Goal: Transaction & Acquisition: Purchase product/service

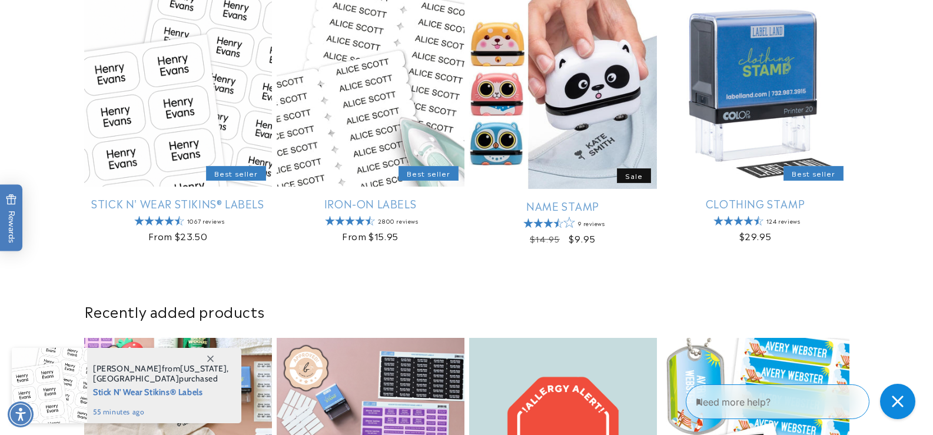
scroll to position [471, 0]
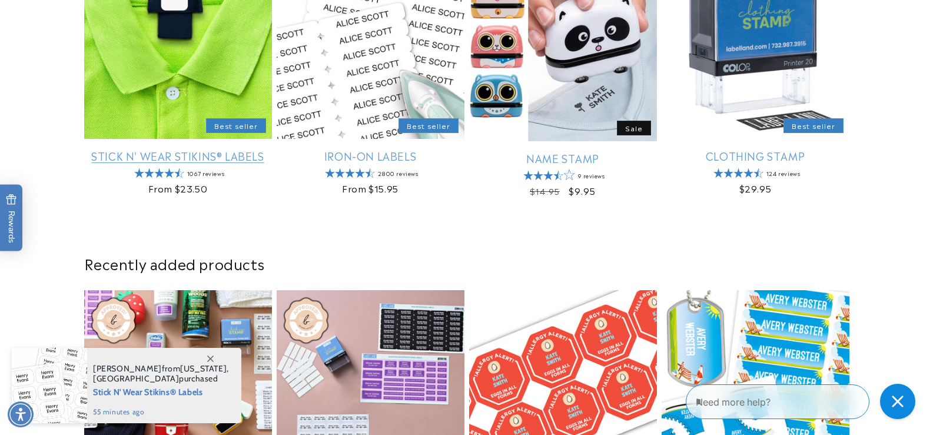
click at [208, 149] on link "Stick N' Wear Stikins® Labels" at bounding box center [178, 156] width 188 height 14
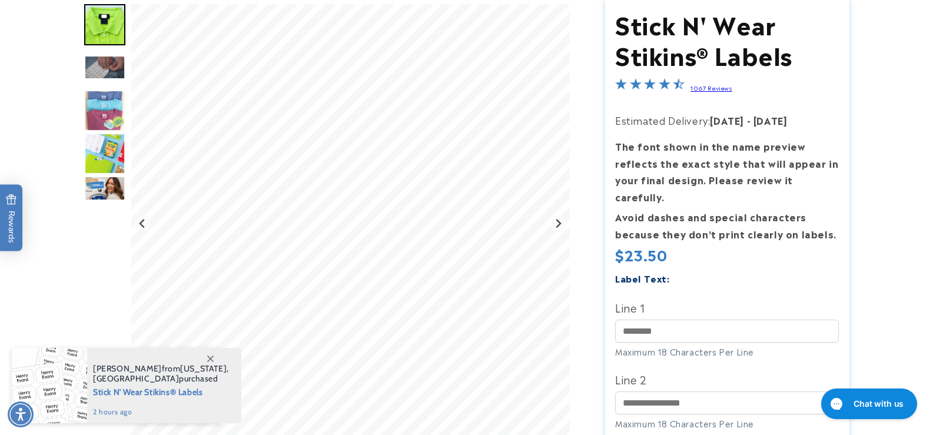
scroll to position [196, 0]
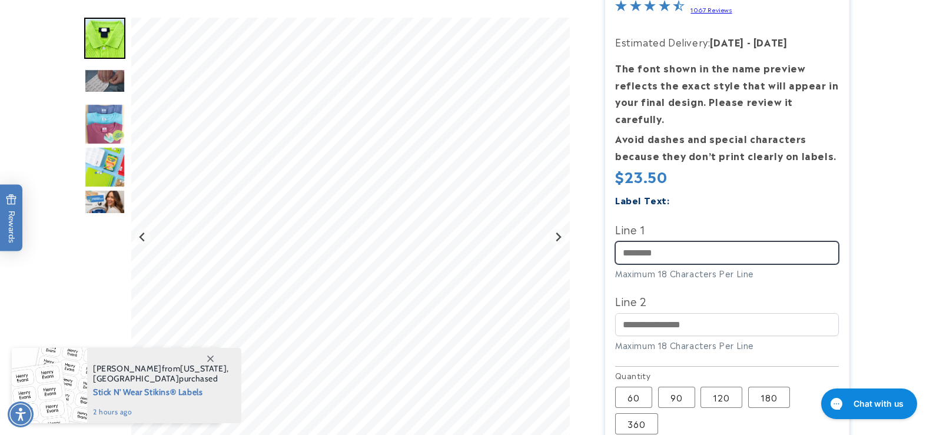
click at [702, 241] on input "Line 1" at bounding box center [727, 252] width 224 height 23
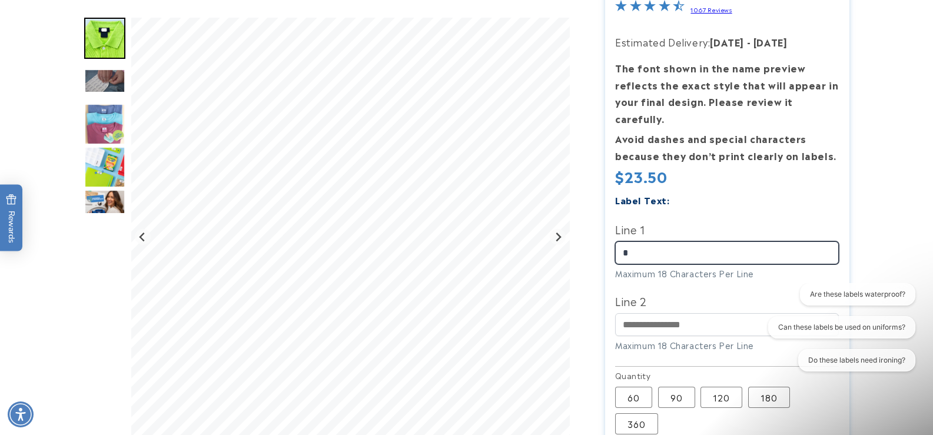
scroll to position [0, 0]
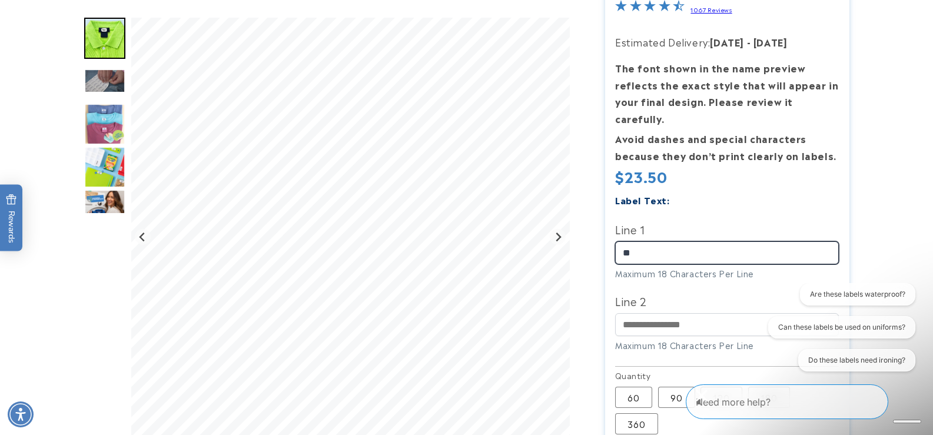
type input "*"
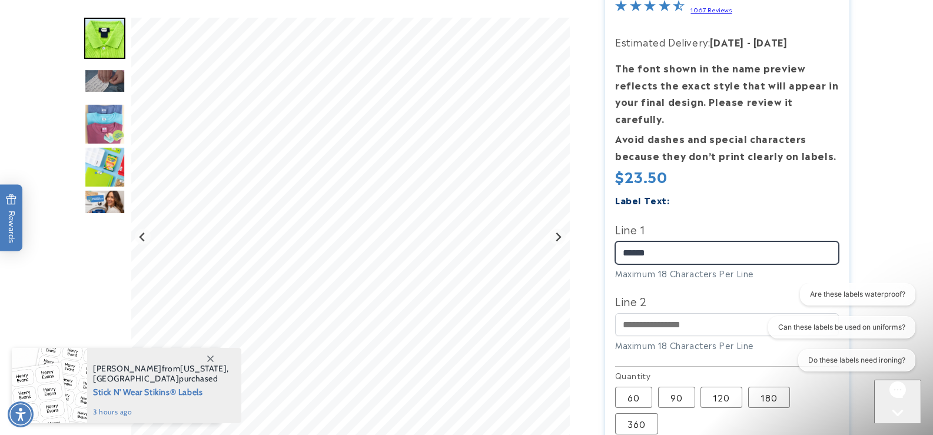
type input "******"
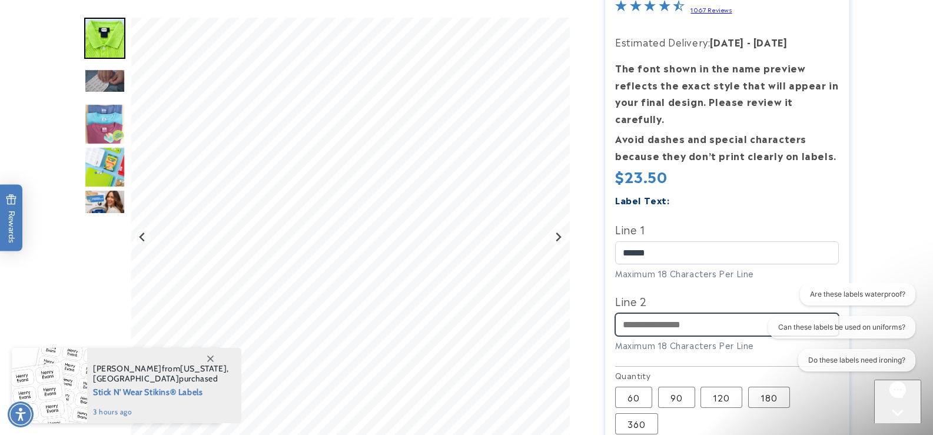
click at [662, 313] on input "Line 2" at bounding box center [727, 324] width 224 height 23
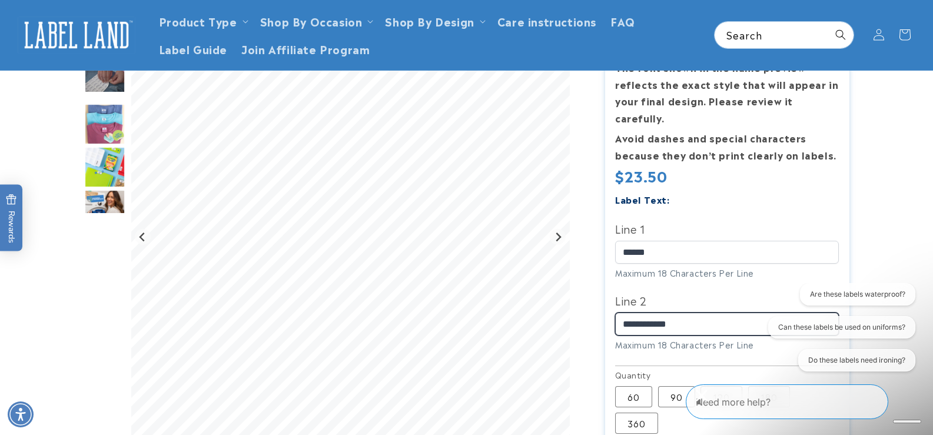
scroll to position [196, 0]
type input "**********"
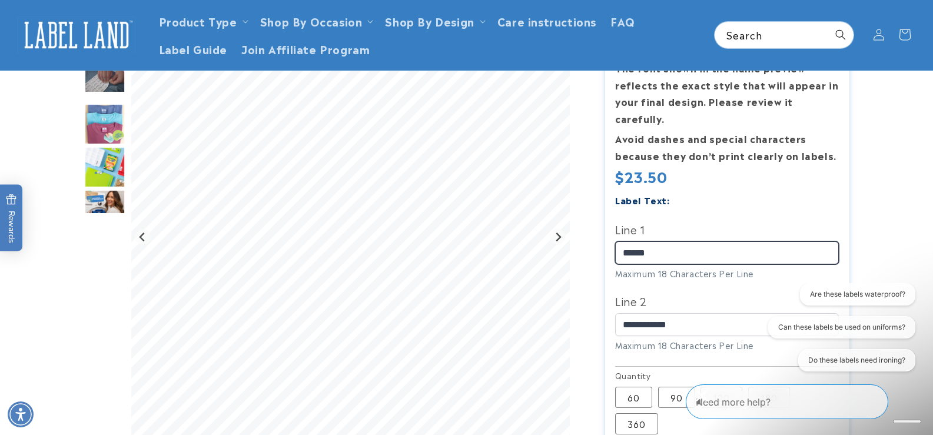
click at [715, 241] on input "******" at bounding box center [727, 252] width 224 height 23
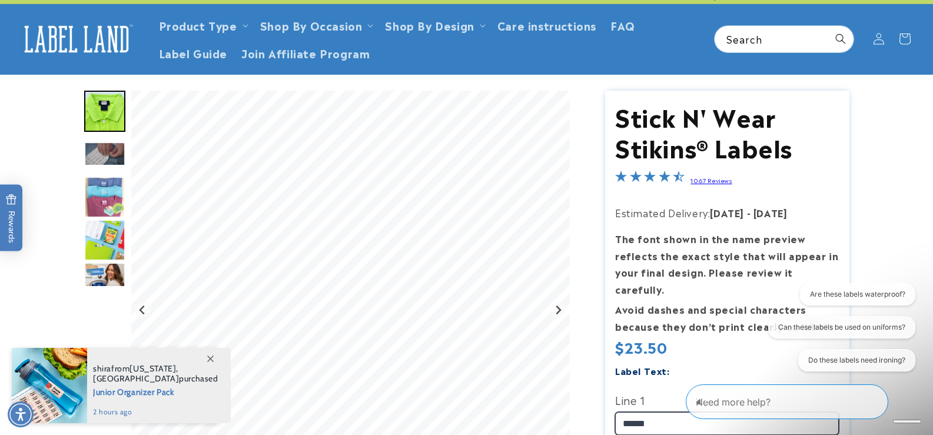
scroll to position [39, 0]
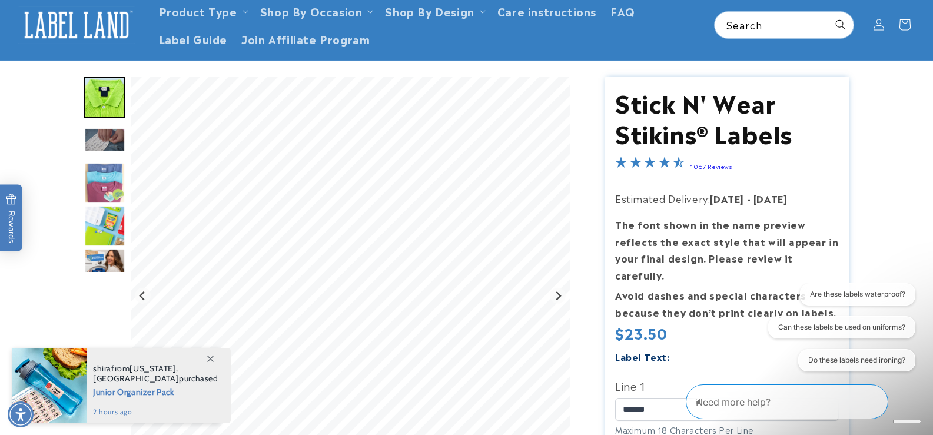
click at [105, 135] on img "Go to slide 3" at bounding box center [104, 140] width 41 height 24
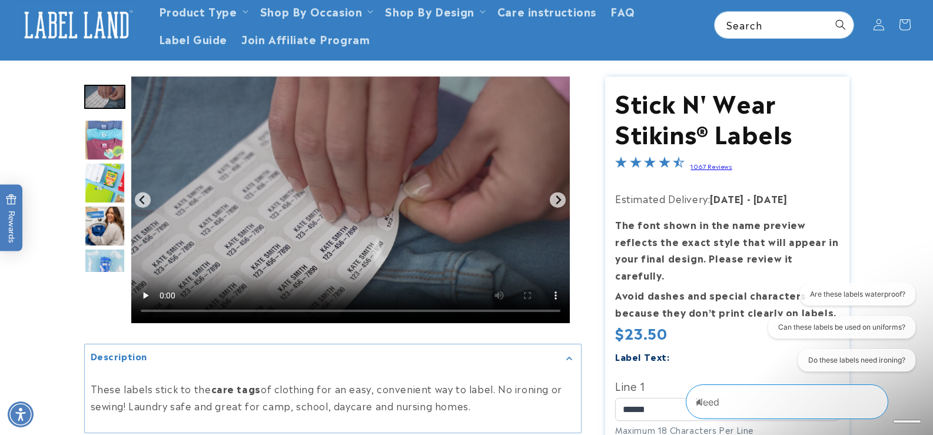
click at [111, 184] on img "Go to slide 5" at bounding box center [104, 182] width 41 height 41
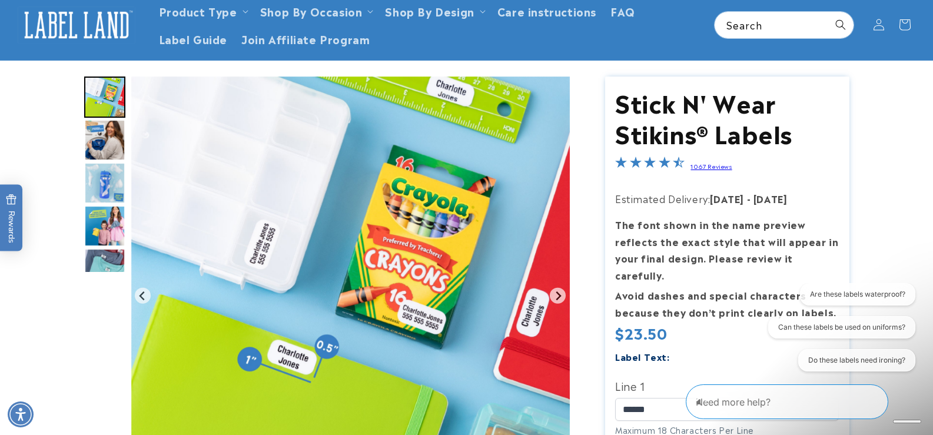
click at [110, 214] on img "Go to slide 8" at bounding box center [104, 225] width 41 height 41
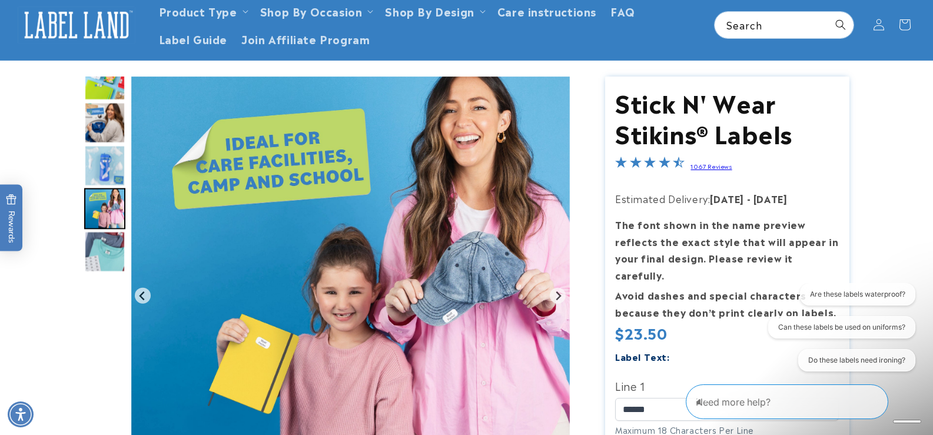
click at [105, 242] on img "Go to slide 9" at bounding box center [104, 251] width 41 height 41
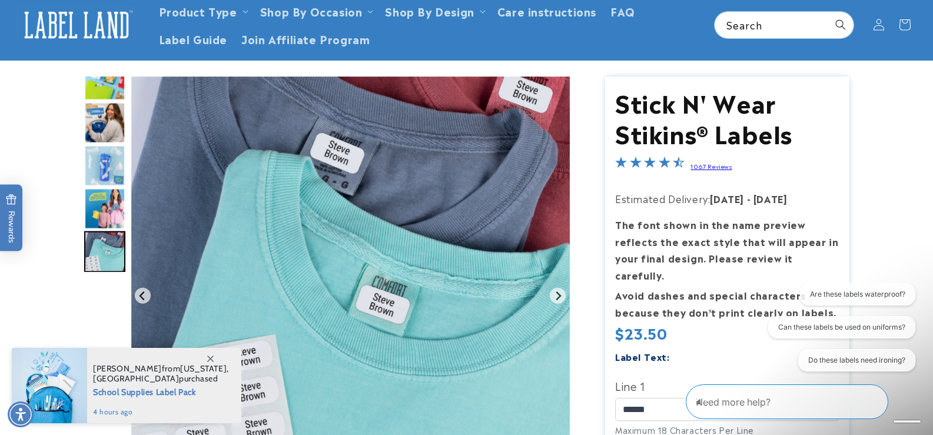
click at [111, 92] on img "Go to slide 5" at bounding box center [104, 79] width 41 height 41
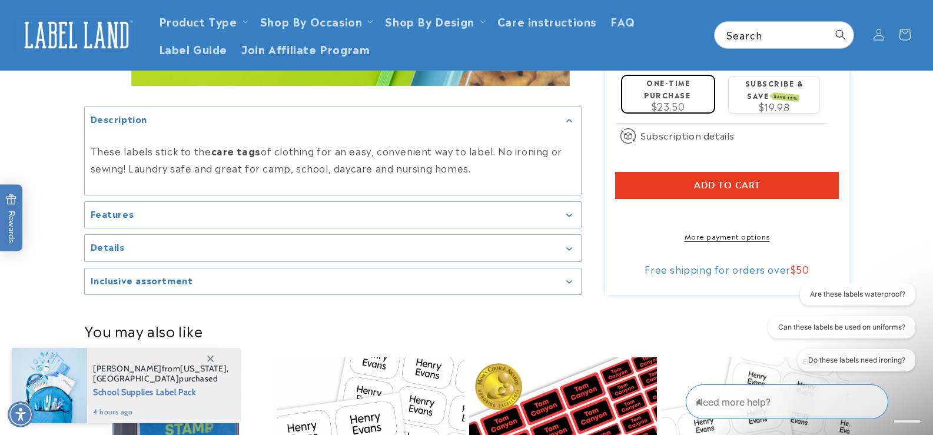
scroll to position [589, 0]
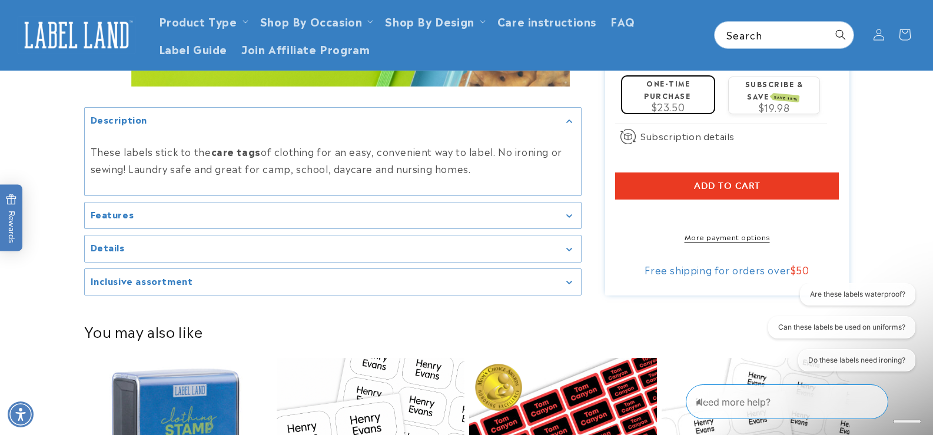
click at [568, 214] on summary "Features" at bounding box center [333, 215] width 496 height 26
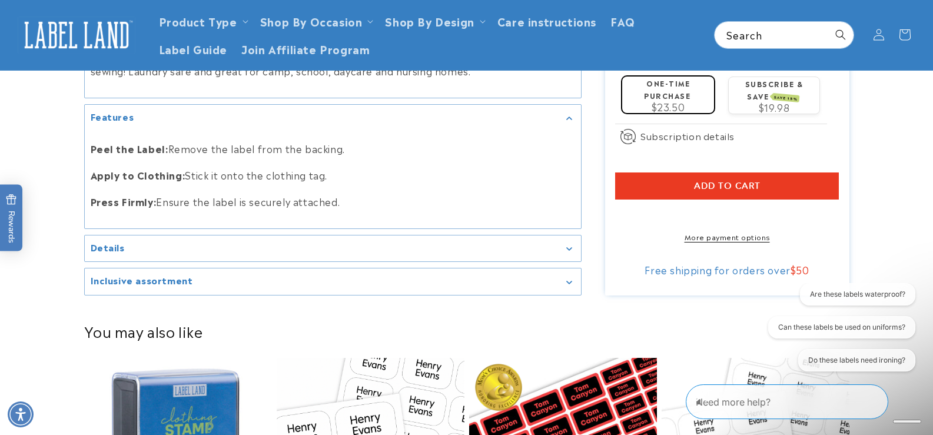
click at [571, 244] on div "Details" at bounding box center [333, 248] width 485 height 9
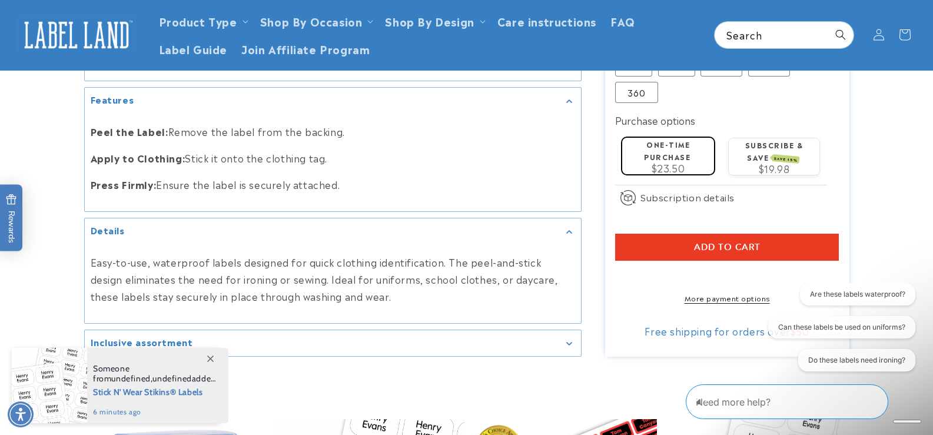
click at [572, 343] on icon "Gallery Viewer" at bounding box center [569, 344] width 6 height 4
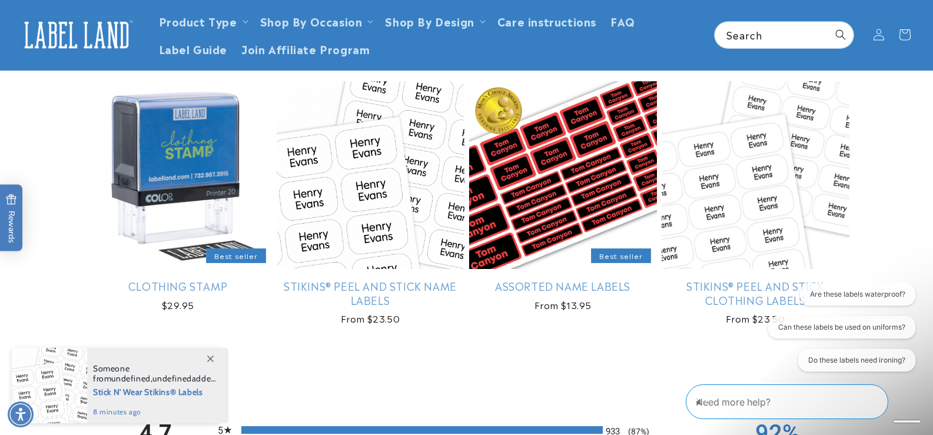
scroll to position [1099, 0]
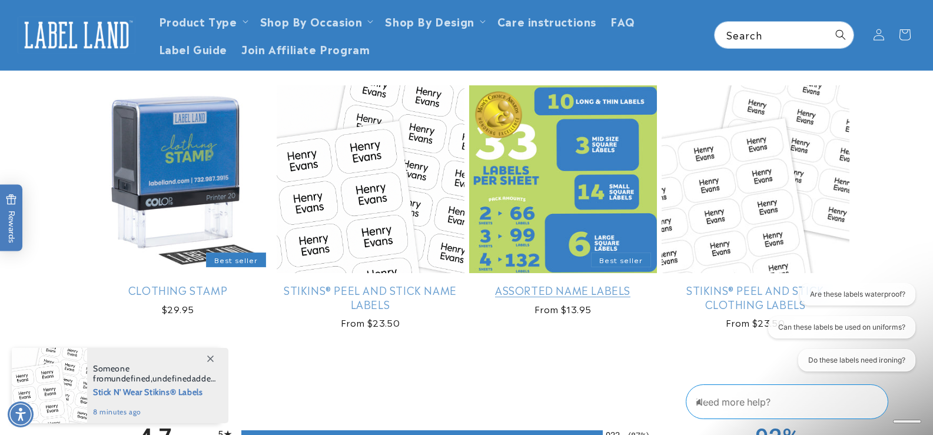
click at [653, 297] on link "Assorted Name Labels" at bounding box center [563, 290] width 188 height 14
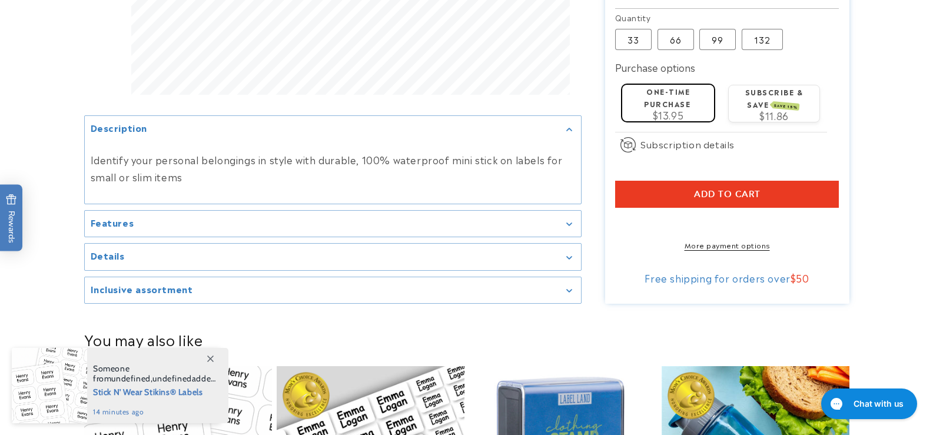
scroll to position [746, 0]
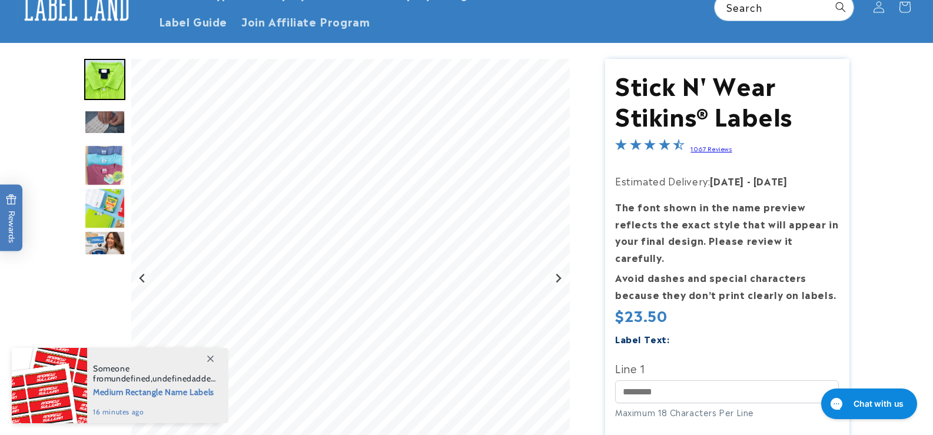
scroll to position [236, 0]
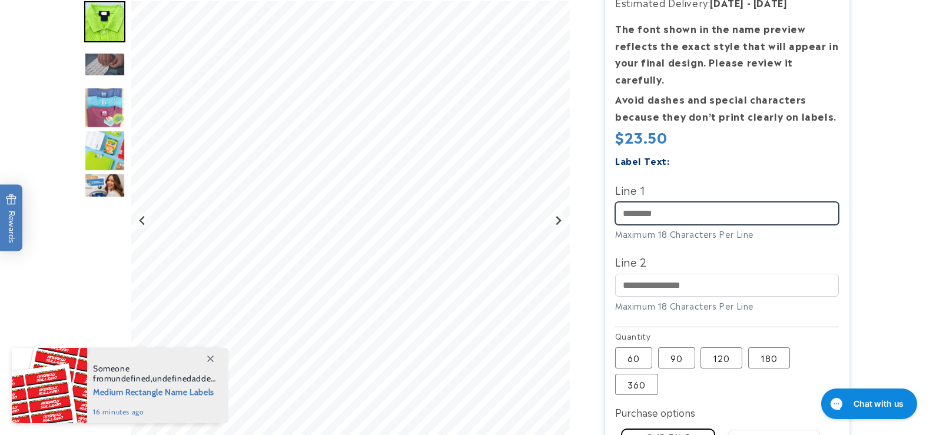
click at [739, 202] on input "Line 1" at bounding box center [727, 213] width 224 height 23
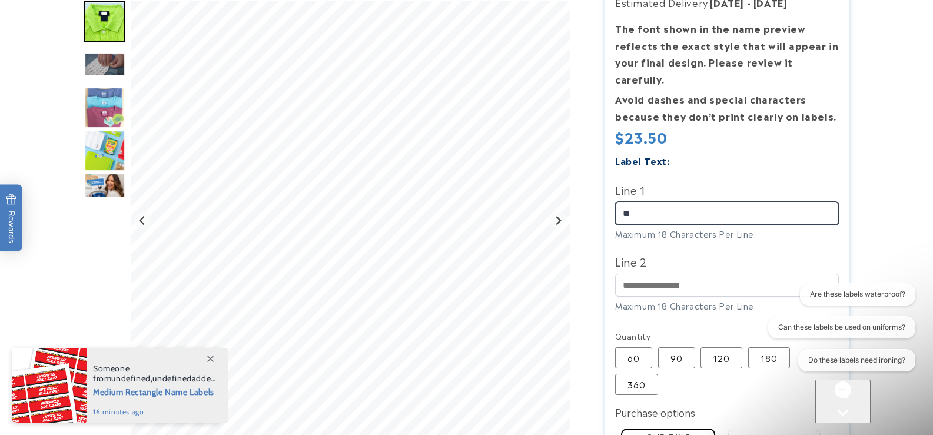
scroll to position [0, 0]
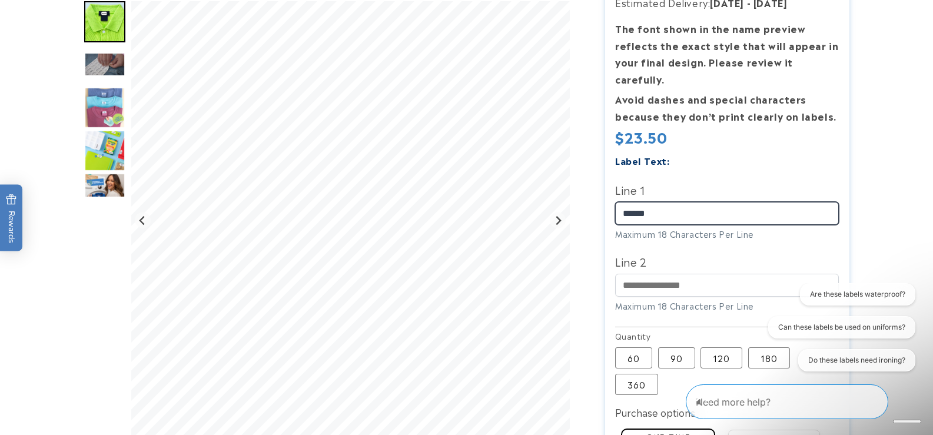
type input "******"
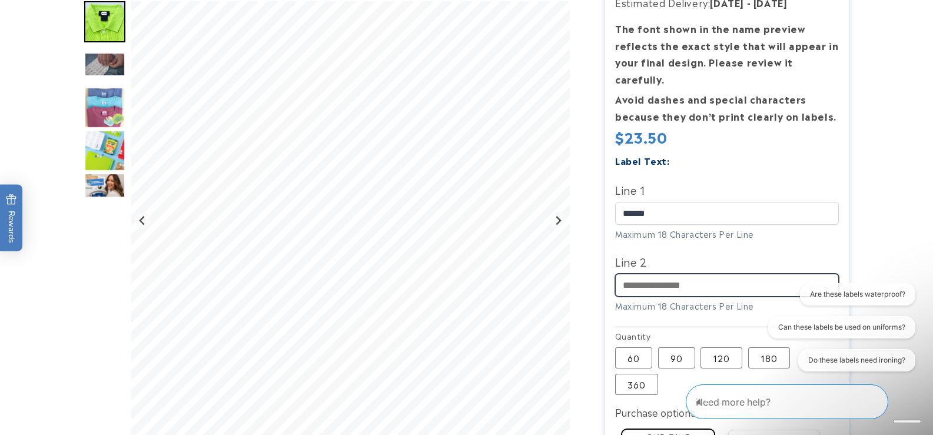
click at [685, 274] on input "Line 2" at bounding box center [727, 285] width 224 height 23
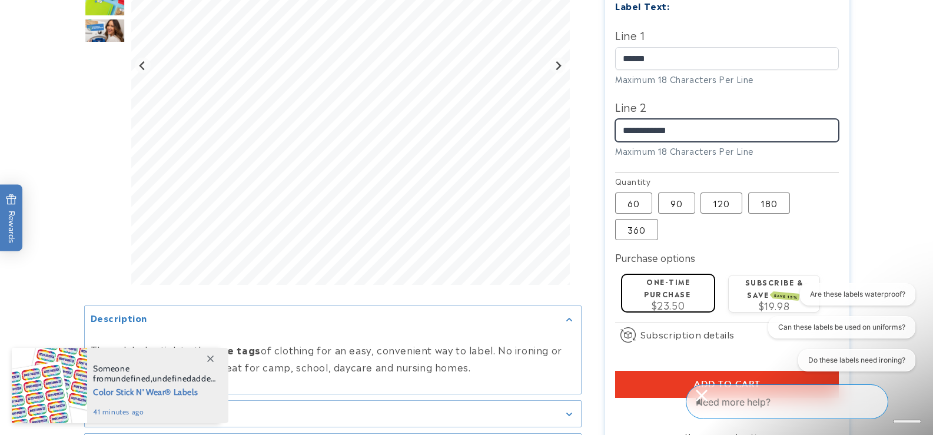
scroll to position [393, 0]
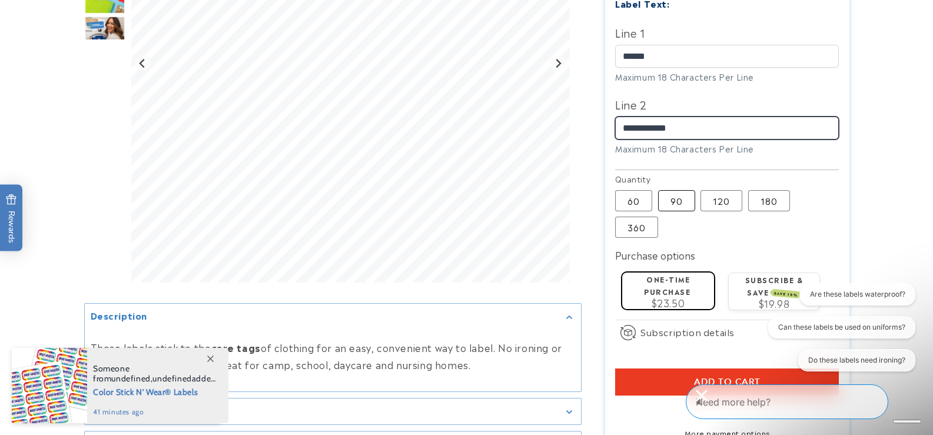
type input "**********"
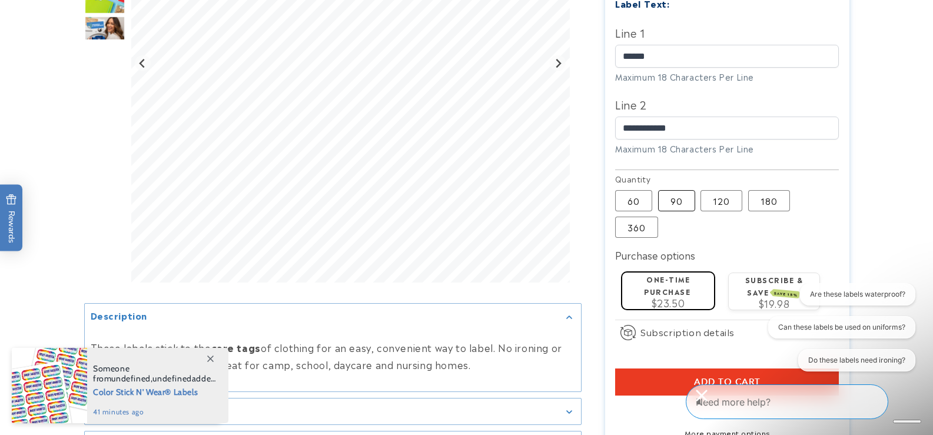
click at [678, 190] on label "90 Variant sold out or unavailable" at bounding box center [676, 200] width 37 height 21
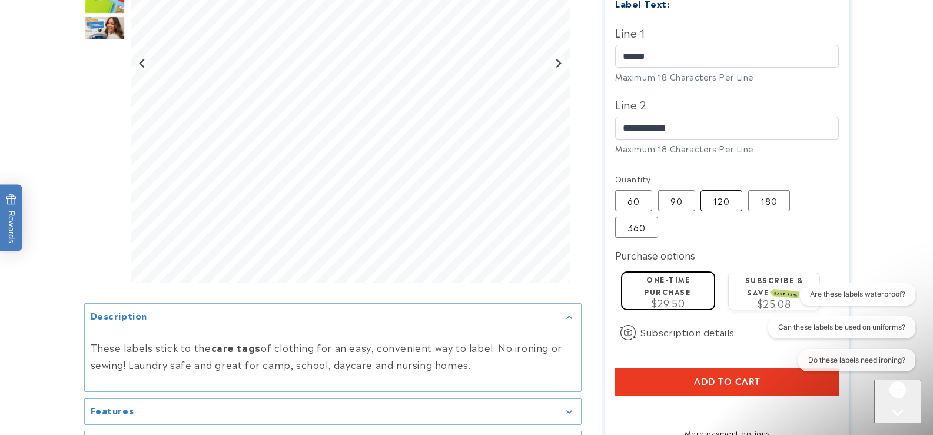
click at [728, 190] on label "120 Variant sold out or unavailable" at bounding box center [722, 200] width 42 height 21
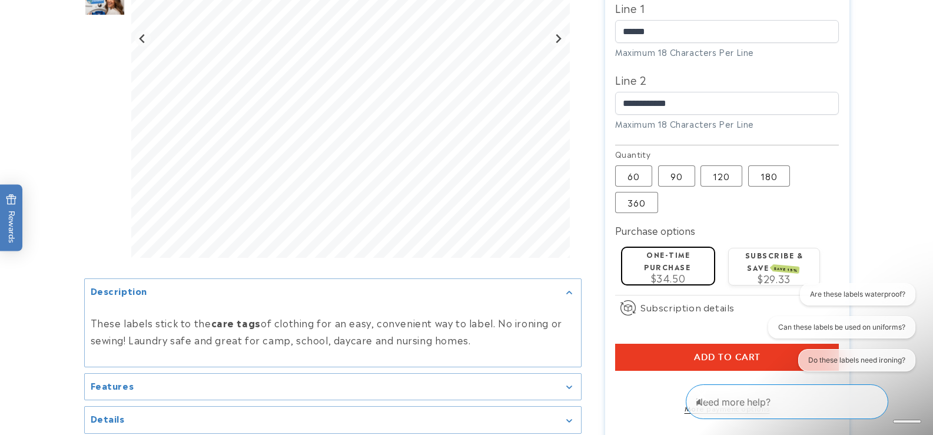
scroll to position [432, 0]
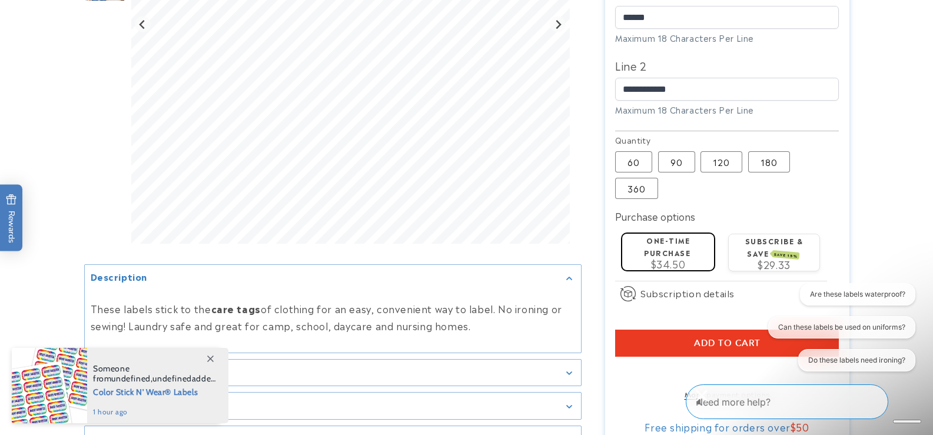
click at [722, 330] on button "Add to cart" at bounding box center [727, 343] width 224 height 27
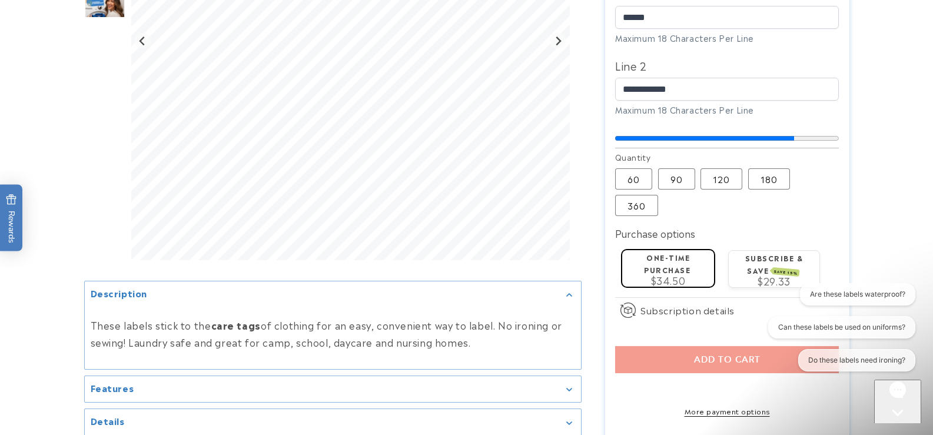
click at [680, 273] on span "$34.50" at bounding box center [668, 280] width 35 height 14
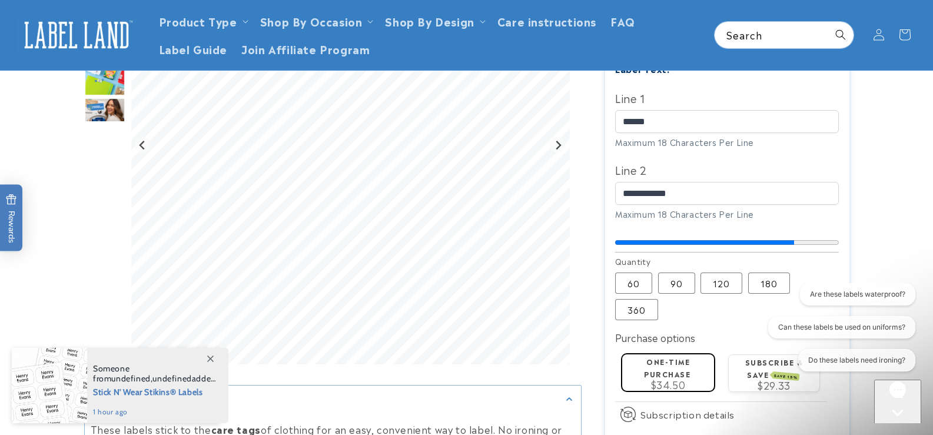
scroll to position [275, 0]
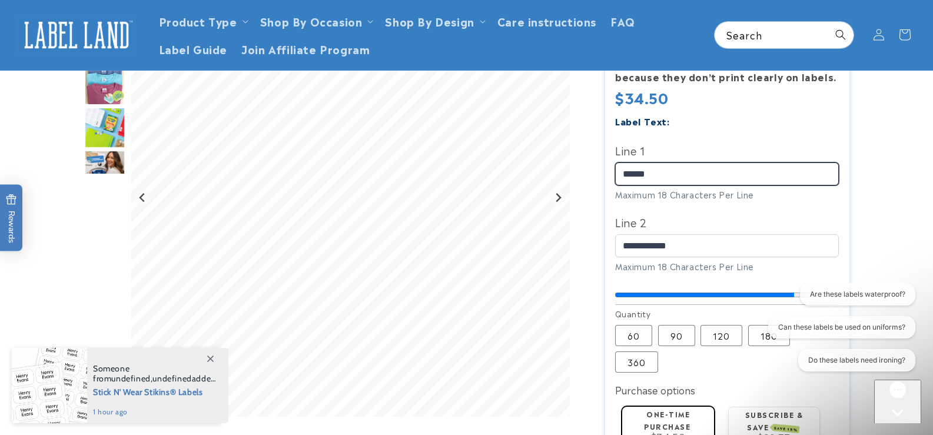
click at [810, 162] on input "******" at bounding box center [727, 173] width 224 height 23
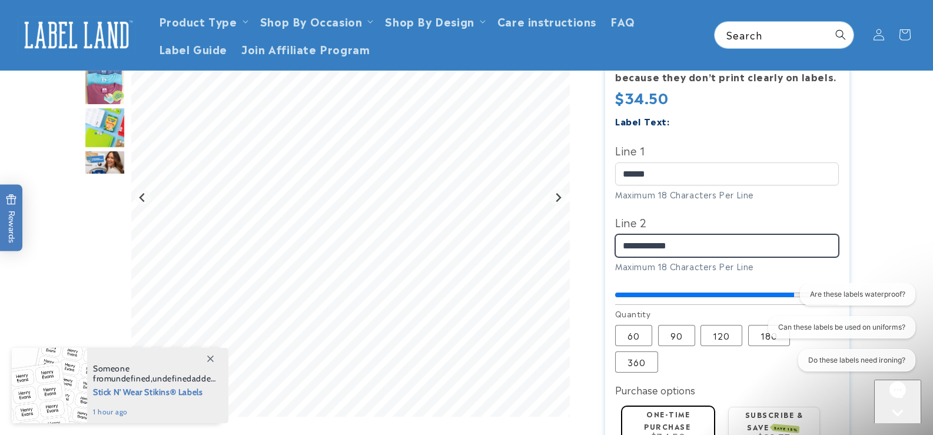
click at [758, 236] on input "**********" at bounding box center [727, 245] width 224 height 23
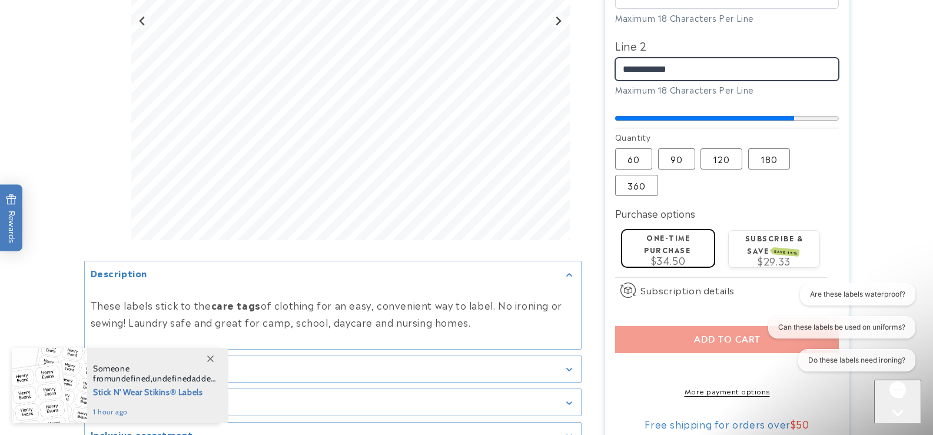
scroll to position [471, 0]
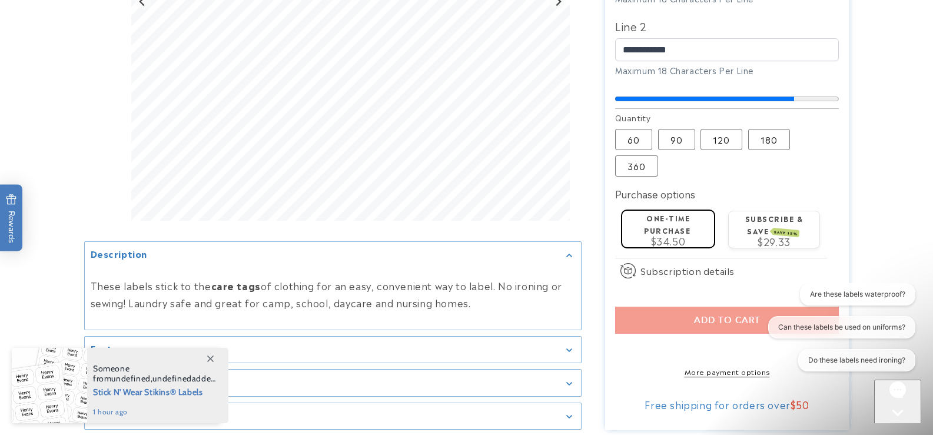
click at [686, 217] on label "One-time purchase" at bounding box center [667, 224] width 47 height 23
click at [678, 129] on label "90 Variant sold out or unavailable" at bounding box center [676, 139] width 37 height 21
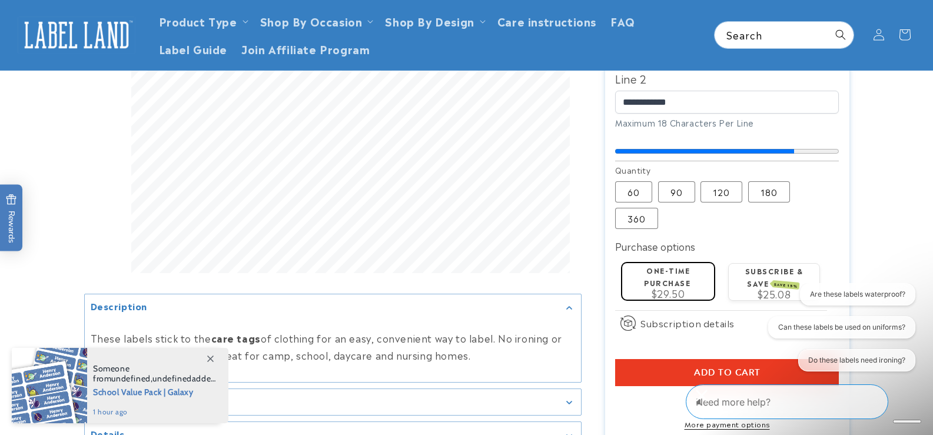
scroll to position [530, 0]
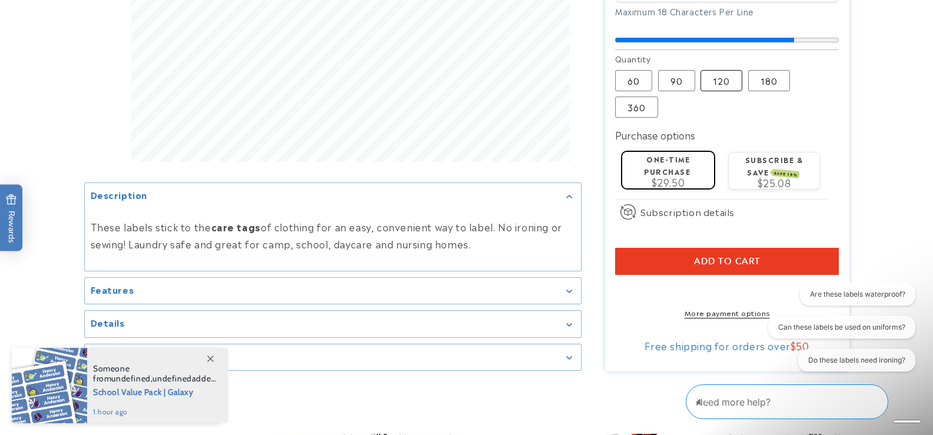
click at [721, 70] on label "120 Variant sold out or unavailable" at bounding box center [722, 80] width 42 height 21
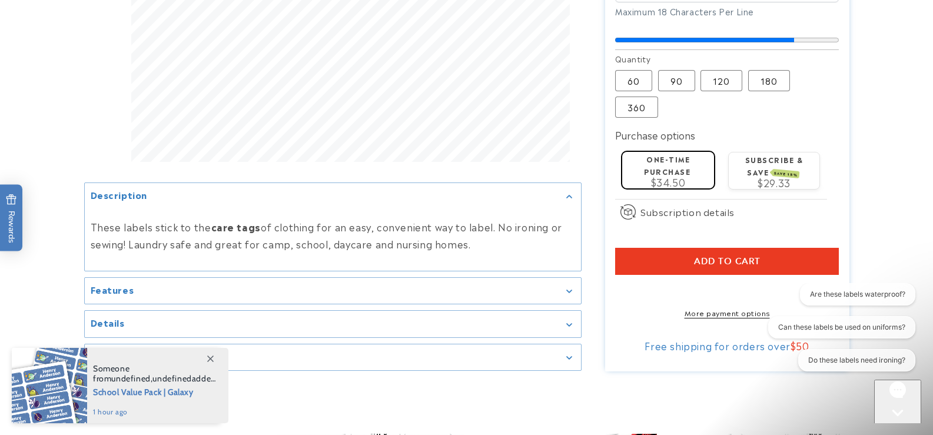
click at [700, 311] on link "More payment options" at bounding box center [727, 312] width 224 height 11
